Goal: Task Accomplishment & Management: Use online tool/utility

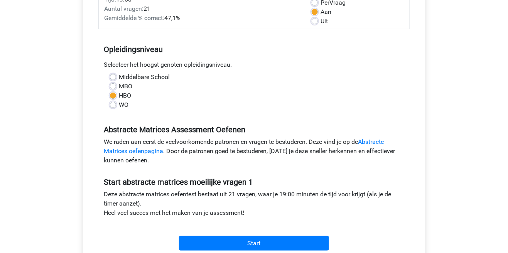
scroll to position [121, 0]
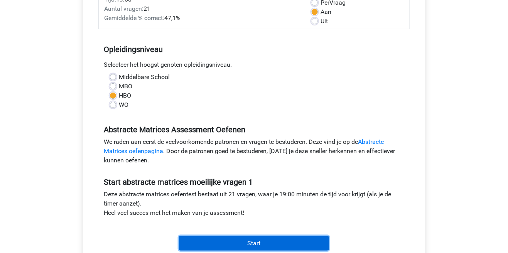
click at [273, 244] on input "Start" at bounding box center [254, 243] width 150 height 15
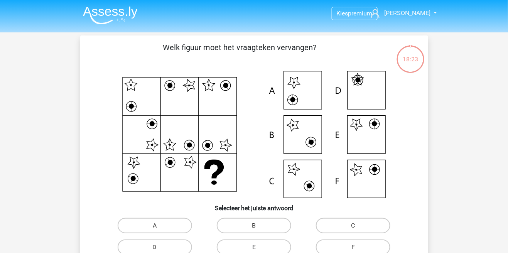
click at [277, 249] on label "E" at bounding box center [254, 247] width 74 height 15
click at [259, 249] on input "E" at bounding box center [256, 249] width 5 height 5
radio input "true"
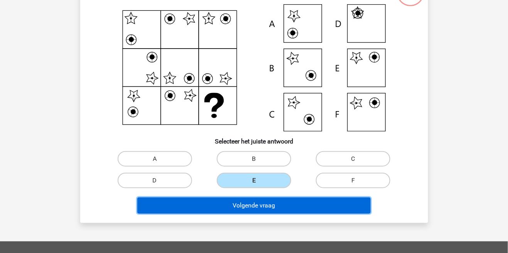
click at [327, 209] on button "Volgende vraag" at bounding box center [253, 205] width 233 height 16
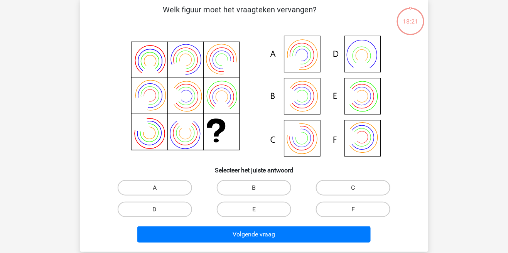
scroll to position [35, 0]
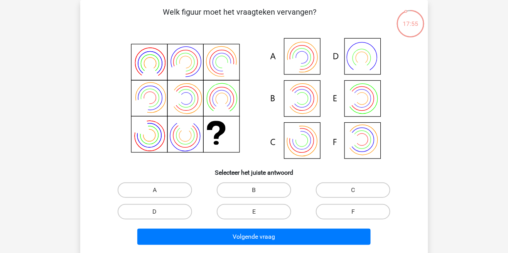
click at [266, 184] on label "B" at bounding box center [254, 189] width 74 height 15
click at [259, 190] on input "B" at bounding box center [256, 192] width 5 height 5
radio input "true"
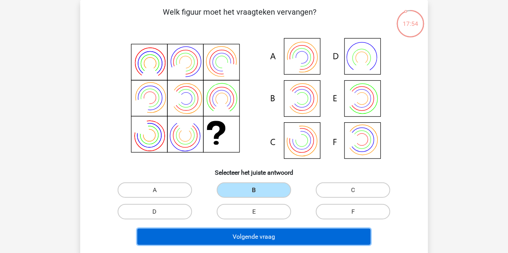
click at [301, 238] on button "Volgende vraag" at bounding box center [253, 237] width 233 height 16
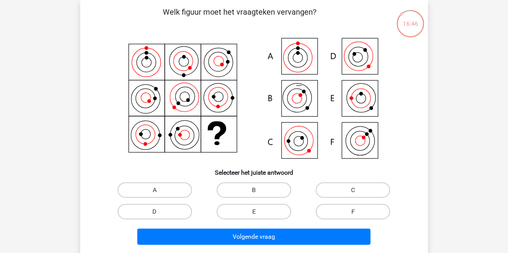
click at [299, 146] on icon at bounding box center [298, 141] width 13 height 13
click at [297, 138] on icon at bounding box center [254, 98] width 311 height 127
click at [361, 192] on label "C" at bounding box center [353, 189] width 74 height 15
click at [358, 192] on input "C" at bounding box center [355, 192] width 5 height 5
radio input "true"
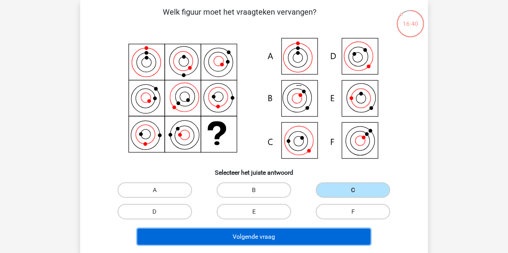
click at [328, 240] on button "Volgende vraag" at bounding box center [253, 237] width 233 height 16
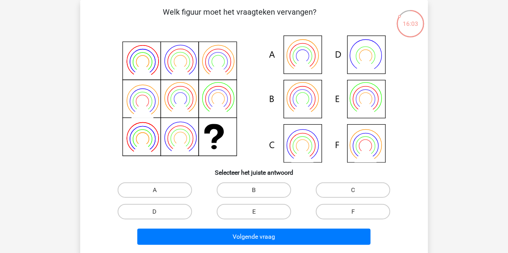
click at [309, 98] on icon at bounding box center [302, 99] width 13 height 13
click at [264, 191] on label "B" at bounding box center [254, 189] width 74 height 15
click at [259, 191] on input "B" at bounding box center [256, 192] width 5 height 5
radio input "true"
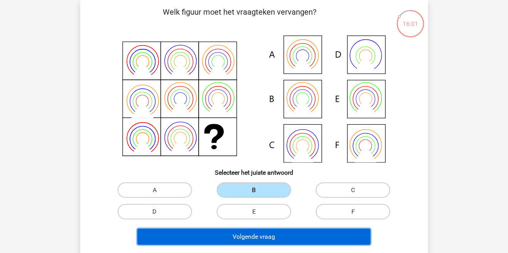
click at [261, 239] on button "Volgende vraag" at bounding box center [253, 237] width 233 height 16
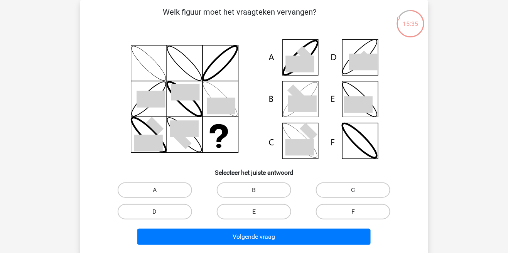
click at [347, 190] on label "C" at bounding box center [353, 189] width 74 height 15
click at [353, 190] on input "C" at bounding box center [355, 192] width 5 height 5
radio input "true"
click at [283, 192] on label "B" at bounding box center [254, 189] width 74 height 15
click at [259, 192] on input "B" at bounding box center [256, 192] width 5 height 5
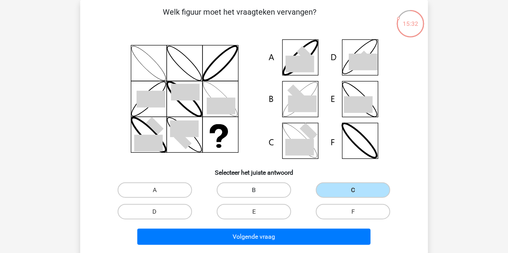
radio input "true"
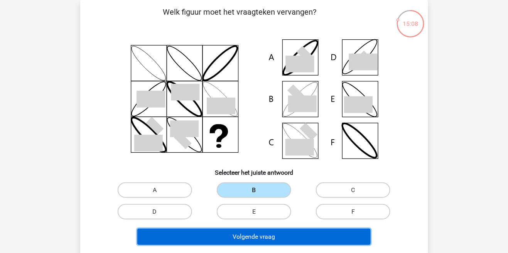
click at [282, 241] on button "Volgende vraag" at bounding box center [253, 237] width 233 height 16
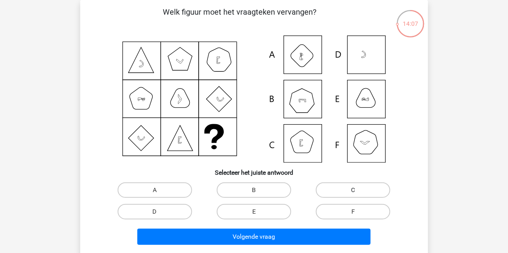
click at [340, 186] on label "C" at bounding box center [353, 189] width 74 height 15
click at [353, 190] on input "C" at bounding box center [355, 192] width 5 height 5
radio input "true"
click at [354, 214] on input "F" at bounding box center [355, 214] width 5 height 5
radio input "true"
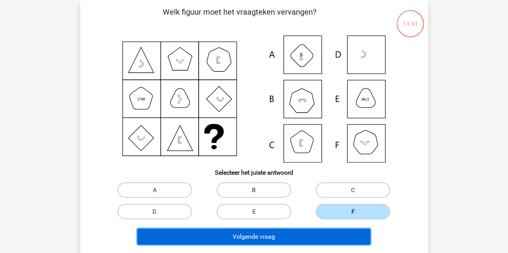
click at [343, 238] on button "Volgende vraag" at bounding box center [253, 237] width 233 height 16
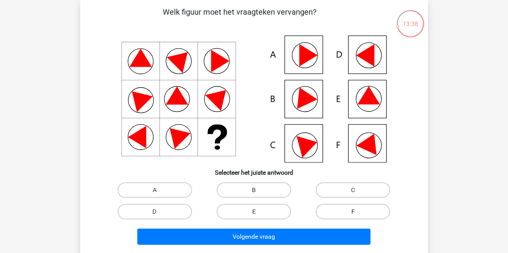
click at [371, 211] on label "F" at bounding box center [353, 211] width 74 height 15
click at [358, 212] on input "F" at bounding box center [355, 214] width 5 height 5
radio input "true"
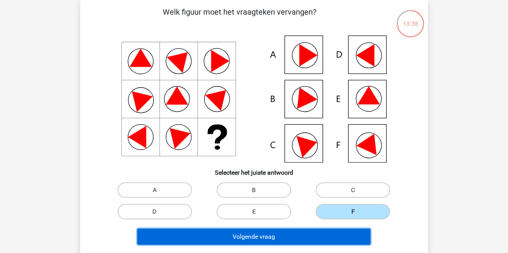
click at [349, 235] on button "Volgende vraag" at bounding box center [253, 237] width 233 height 16
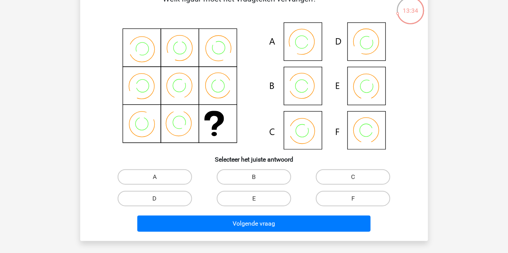
scroll to position [48, 0]
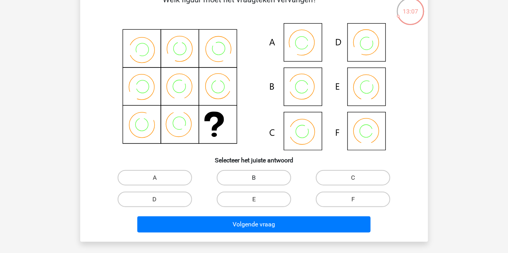
click at [265, 179] on label "B" at bounding box center [254, 177] width 74 height 15
click at [259, 179] on input "B" at bounding box center [256, 180] width 5 height 5
radio input "true"
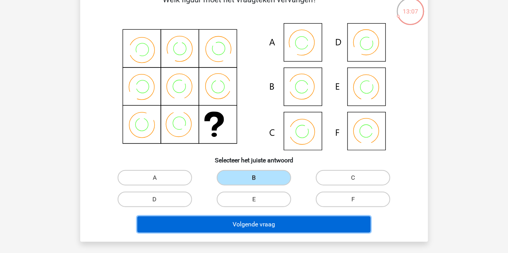
click at [282, 229] on button "Volgende vraag" at bounding box center [253, 224] width 233 height 16
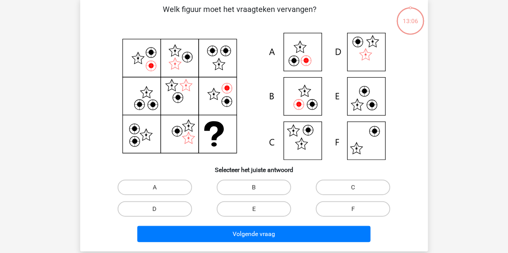
scroll to position [35, 0]
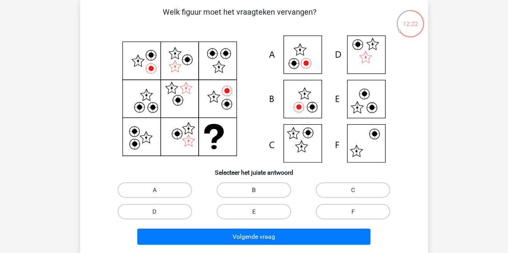
click at [265, 188] on label "B" at bounding box center [254, 189] width 74 height 15
click at [259, 190] on input "B" at bounding box center [256, 192] width 5 height 5
radio input "true"
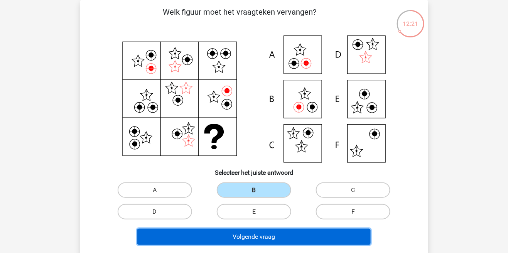
click at [277, 236] on button "Volgende vraag" at bounding box center [253, 237] width 233 height 16
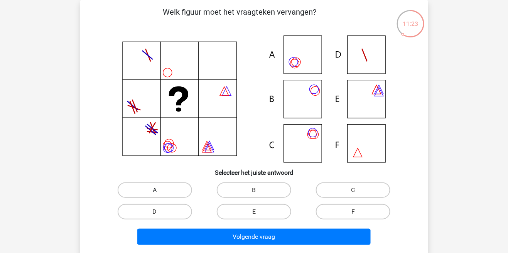
click at [174, 191] on label "A" at bounding box center [155, 189] width 74 height 15
click at [160, 191] on input "A" at bounding box center [157, 192] width 5 height 5
radio input "true"
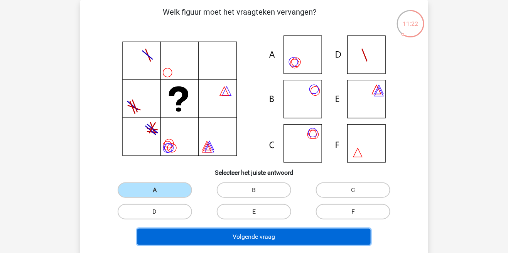
click at [220, 239] on button "Volgende vraag" at bounding box center [253, 237] width 233 height 16
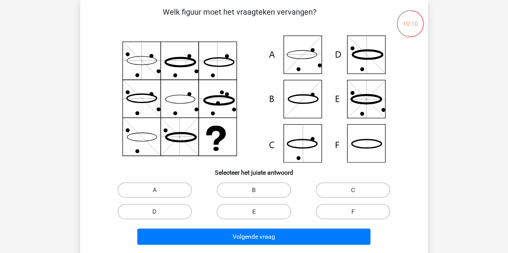
click at [299, 61] on icon at bounding box center [254, 98] width 311 height 127
click at [178, 189] on label "A" at bounding box center [155, 189] width 74 height 15
click at [160, 190] on input "A" at bounding box center [157, 192] width 5 height 5
radio input "true"
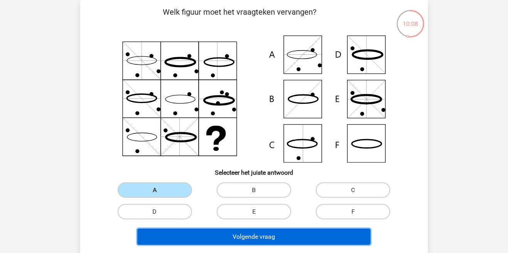
click at [218, 240] on button "Volgende vraag" at bounding box center [253, 237] width 233 height 16
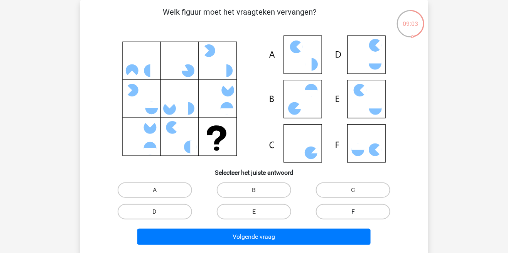
click at [364, 214] on label "F" at bounding box center [353, 211] width 74 height 15
click at [358, 214] on input "F" at bounding box center [355, 214] width 5 height 5
radio input "true"
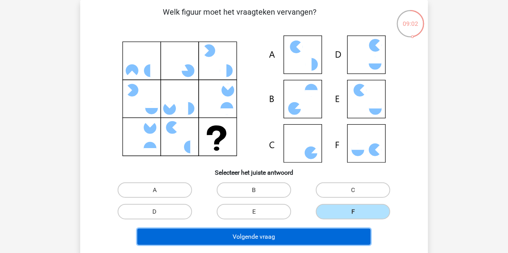
click at [346, 238] on button "Volgende vraag" at bounding box center [253, 237] width 233 height 16
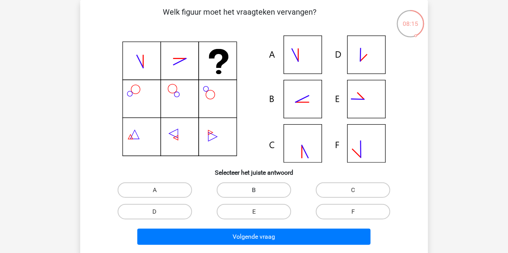
click at [278, 190] on label "B" at bounding box center [254, 189] width 74 height 15
click at [259, 190] on input "B" at bounding box center [256, 192] width 5 height 5
radio input "true"
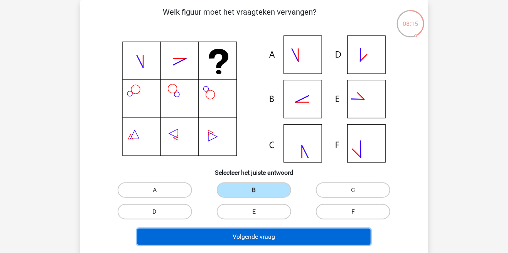
click at [290, 237] on button "Volgende vraag" at bounding box center [253, 237] width 233 height 16
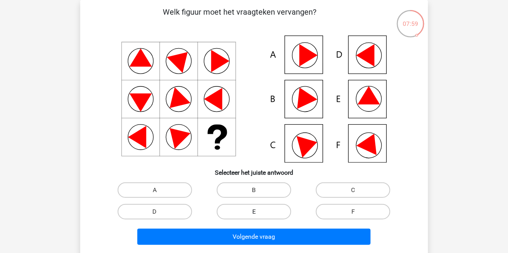
click at [268, 213] on label "E" at bounding box center [254, 211] width 74 height 15
click at [259, 213] on input "E" at bounding box center [256, 214] width 5 height 5
radio input "true"
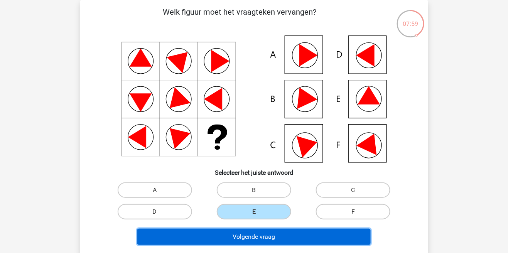
click at [281, 232] on button "Volgende vraag" at bounding box center [253, 237] width 233 height 16
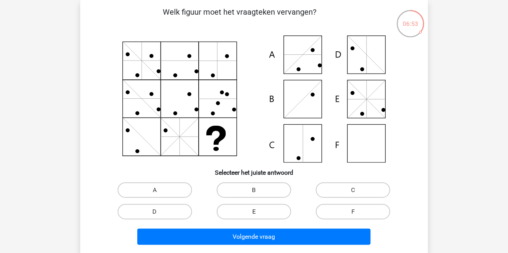
click at [277, 211] on label "E" at bounding box center [254, 211] width 74 height 15
click at [259, 212] on input "E" at bounding box center [256, 214] width 5 height 5
radio input "true"
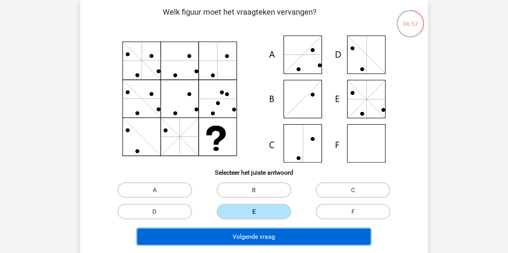
click at [297, 235] on button "Volgende vraag" at bounding box center [253, 237] width 233 height 16
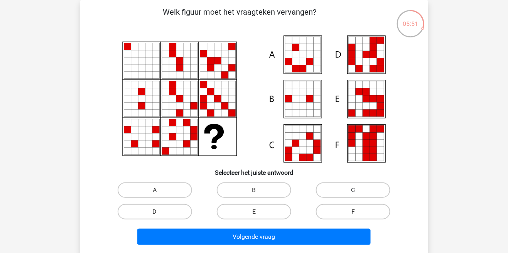
click at [352, 191] on label "C" at bounding box center [353, 189] width 74 height 15
click at [353, 191] on input "C" at bounding box center [355, 192] width 5 height 5
radio input "true"
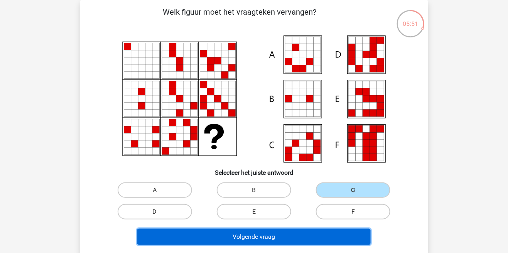
click at [336, 236] on button "Volgende vraag" at bounding box center [253, 237] width 233 height 16
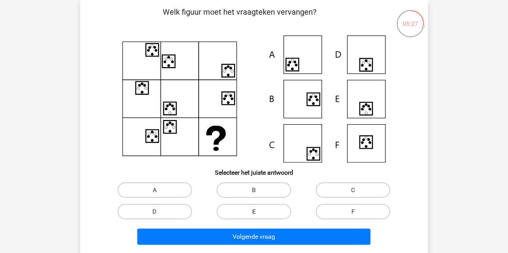
click at [265, 213] on label "E" at bounding box center [254, 211] width 74 height 15
click at [259, 213] on input "E" at bounding box center [256, 214] width 5 height 5
radio input "true"
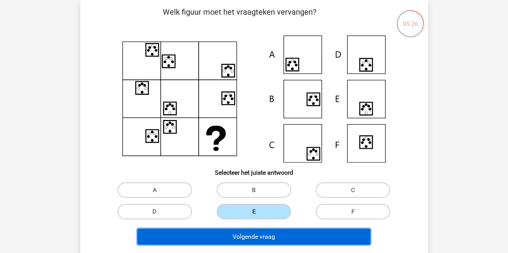
click at [273, 239] on button "Volgende vraag" at bounding box center [253, 237] width 233 height 16
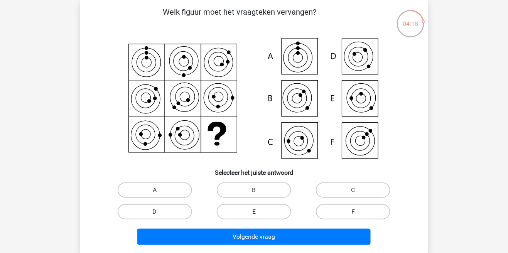
click at [272, 213] on label "E" at bounding box center [254, 211] width 74 height 15
click at [259, 213] on input "E" at bounding box center [256, 214] width 5 height 5
radio input "true"
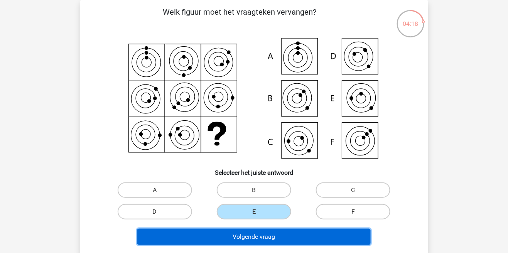
click at [277, 238] on button "Volgende vraag" at bounding box center [253, 237] width 233 height 16
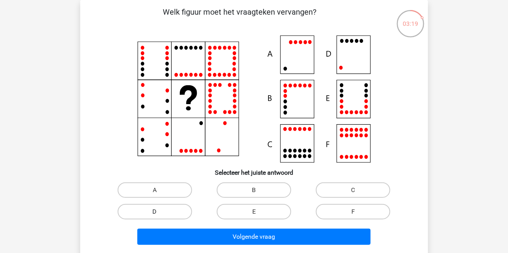
scroll to position [34, 0]
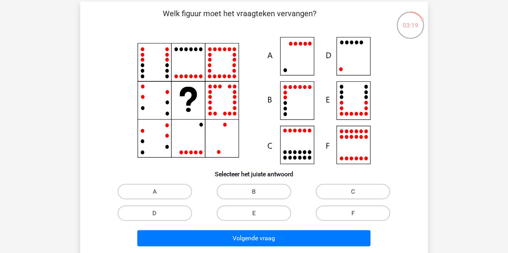
click at [181, 208] on label "D" at bounding box center [155, 213] width 74 height 15
click at [160, 213] on input "D" at bounding box center [157, 215] width 5 height 5
radio input "true"
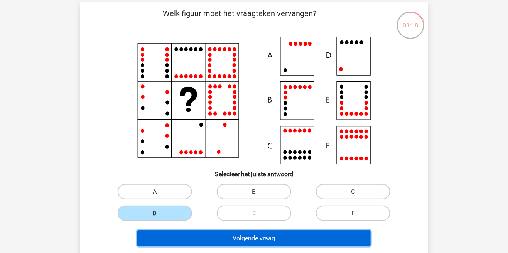
click at [197, 238] on button "Volgende vraag" at bounding box center [253, 238] width 233 height 16
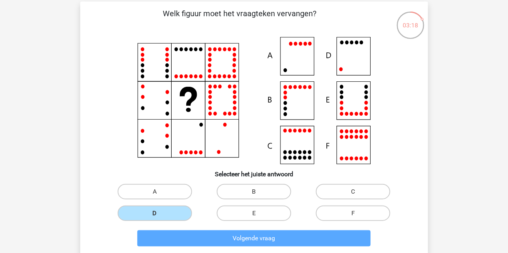
scroll to position [35, 0]
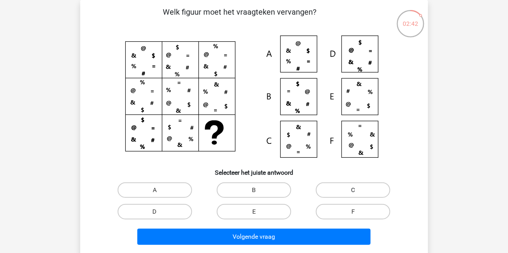
click at [355, 186] on label "C" at bounding box center [353, 189] width 74 height 15
click at [355, 190] on input "C" at bounding box center [355, 192] width 5 height 5
radio input "true"
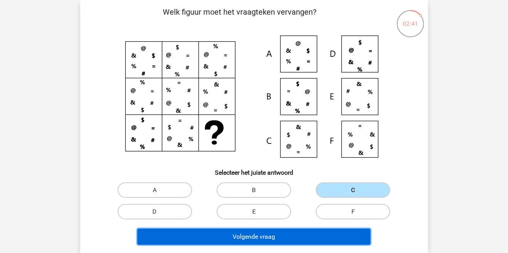
click at [318, 241] on button "Volgende vraag" at bounding box center [253, 237] width 233 height 16
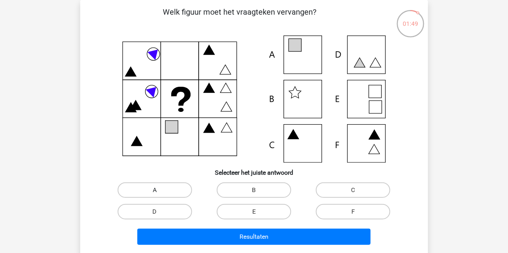
click at [170, 189] on label "A" at bounding box center [155, 189] width 74 height 15
click at [160, 190] on input "A" at bounding box center [157, 192] width 5 height 5
radio input "true"
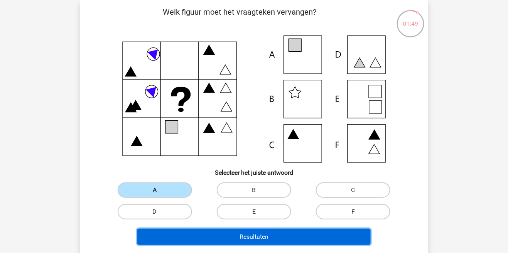
click at [223, 238] on button "Resultaten" at bounding box center [253, 237] width 233 height 16
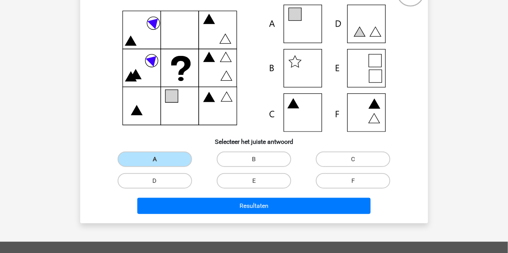
scroll to position [73, 0]
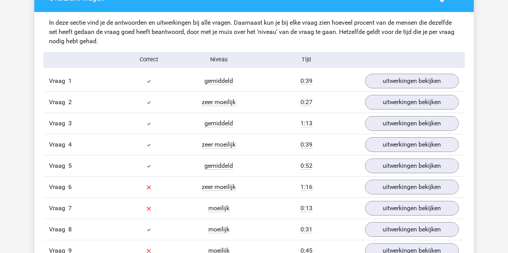
scroll to position [598, 0]
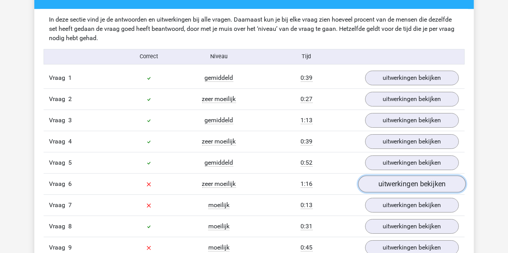
click at [393, 185] on link "uitwerkingen bekijken" at bounding box center [412, 183] width 108 height 17
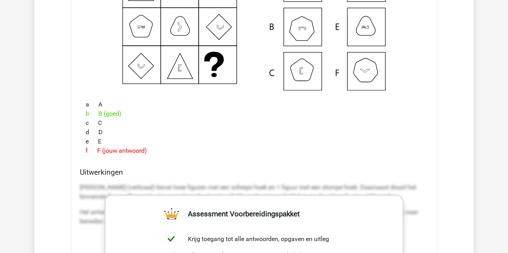
scroll to position [854, 0]
